Goal: Task Accomplishment & Management: Manage account settings

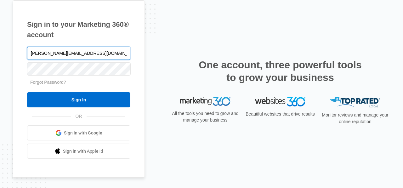
type input "[PERSON_NAME][EMAIL_ADDRESS][DOMAIN_NAME]"
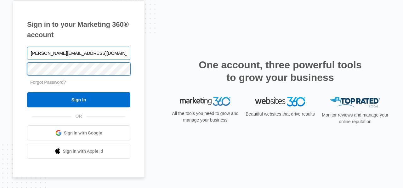
click at [27, 92] on input "Sign In" at bounding box center [78, 99] width 103 height 15
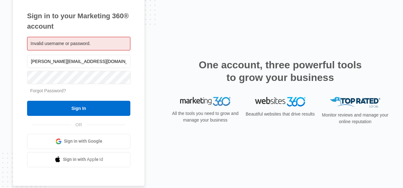
click at [50, 90] on link "Forgot Password?" at bounding box center [48, 90] width 36 height 5
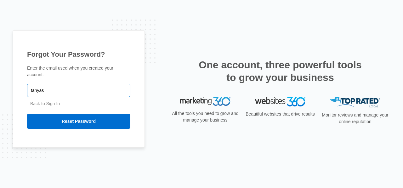
type input "[PERSON_NAME][EMAIL_ADDRESS][DOMAIN_NAME]"
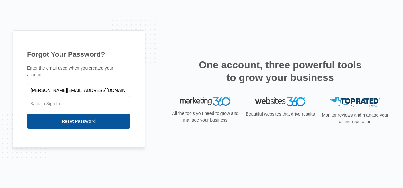
click at [76, 114] on input "Reset Password" at bounding box center [78, 121] width 103 height 15
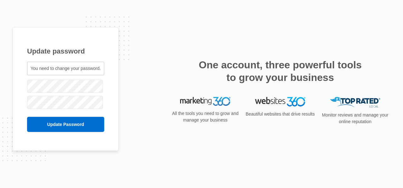
click at [93, 68] on span "You need to change your password." at bounding box center [66, 68] width 70 height 5
click at [86, 66] on span "You need to change your password." at bounding box center [66, 68] width 70 height 5
click at [82, 69] on span "You need to change your password." at bounding box center [66, 68] width 70 height 5
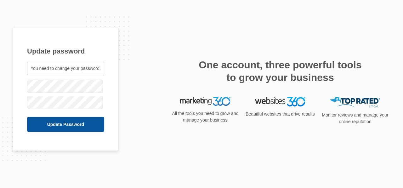
click at [77, 124] on input "Update Password" at bounding box center [65, 124] width 77 height 15
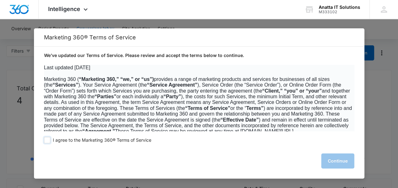
click at [47, 140] on span at bounding box center [47, 140] width 6 height 6
click at [47, 140] on input "I agree to the Marketing 360® Terms of Service" at bounding box center [47, 140] width 6 height 6
checkbox input "true"
click at [335, 161] on button "Continue" at bounding box center [337, 160] width 33 height 15
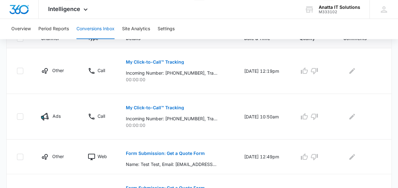
scroll to position [149, 0]
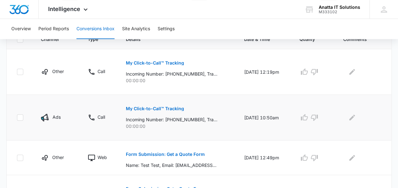
click at [157, 106] on p "My Click-to-Call™ Tracking" at bounding box center [155, 108] width 58 height 4
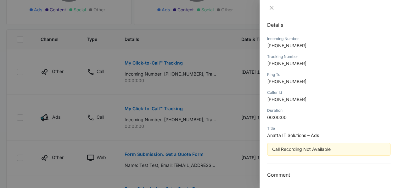
scroll to position [69, 0]
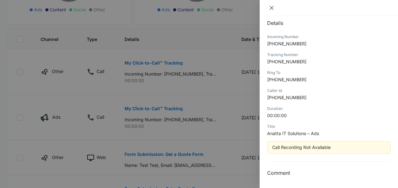
click at [271, 10] on icon "close" at bounding box center [271, 7] width 5 height 5
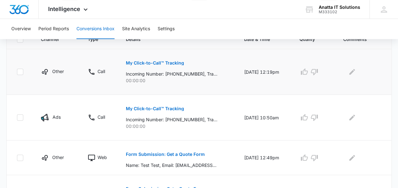
click at [159, 65] on button "My Click-to-Call™ Tracking" at bounding box center [155, 62] width 58 height 15
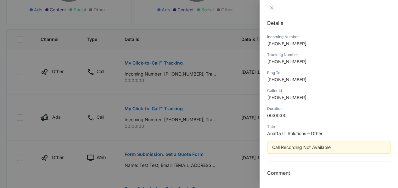
scroll to position [0, 0]
